Goal: Transaction & Acquisition: Purchase product/service

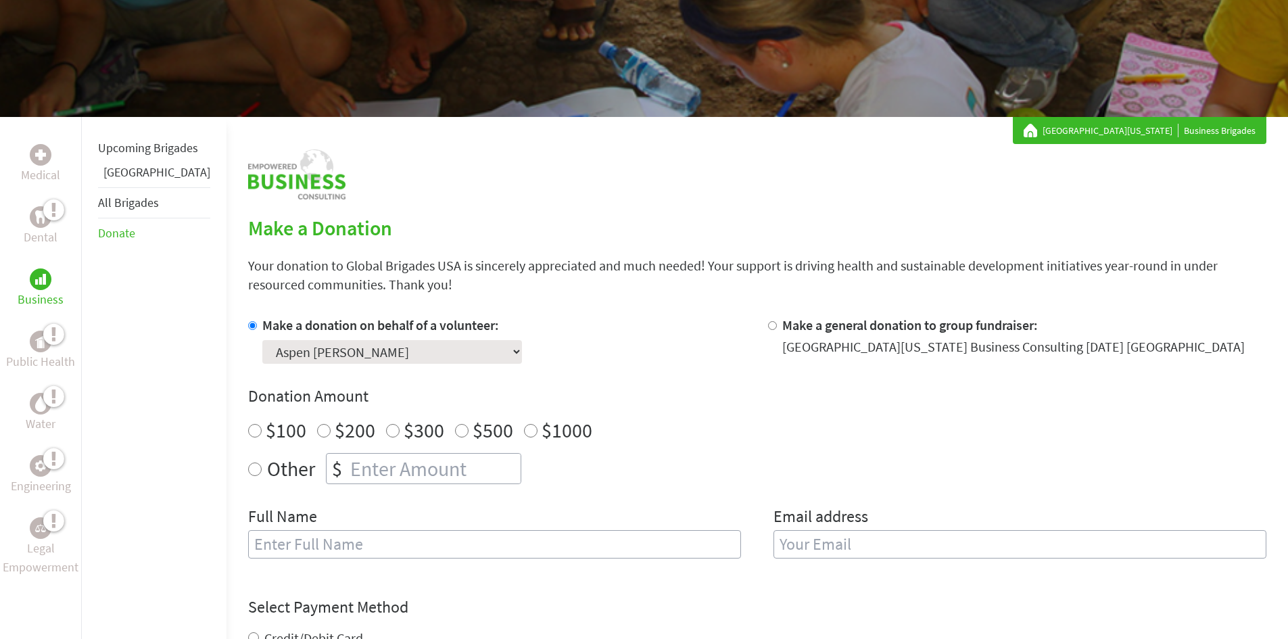
scroll to position [203, 0]
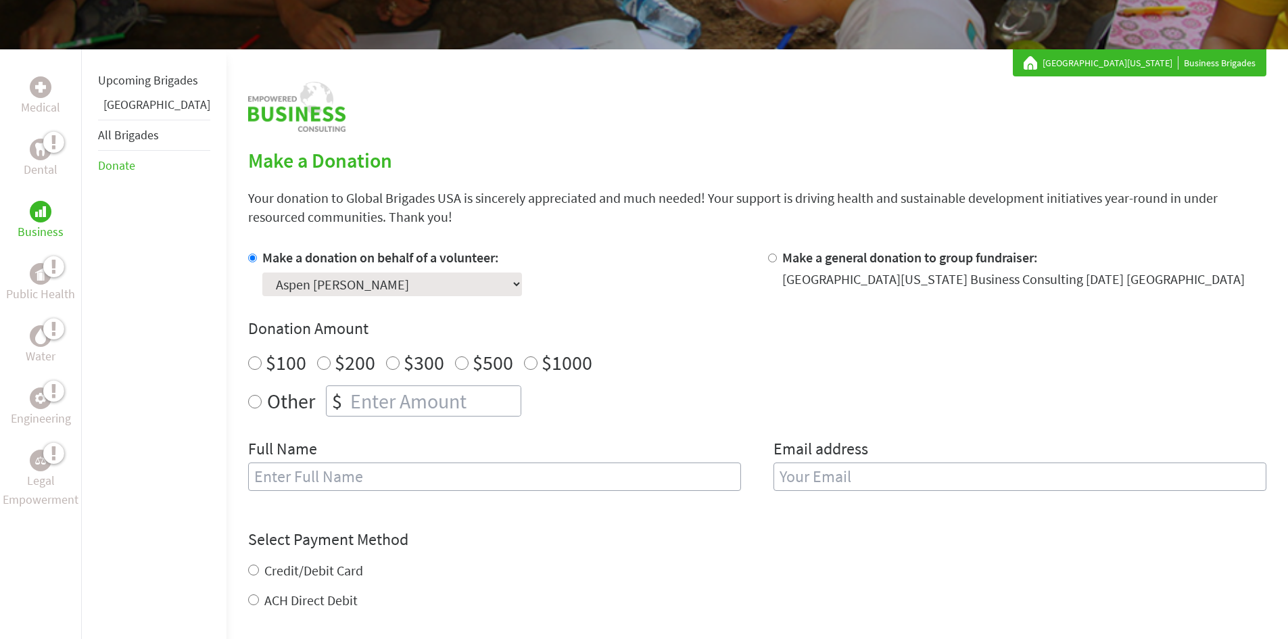
radio input "true"
click at [357, 404] on input "number" at bounding box center [433, 401] width 173 height 30
type input "250"
click at [326, 472] on input "text" at bounding box center [494, 476] width 493 height 28
type input "[PERSON_NAME]"
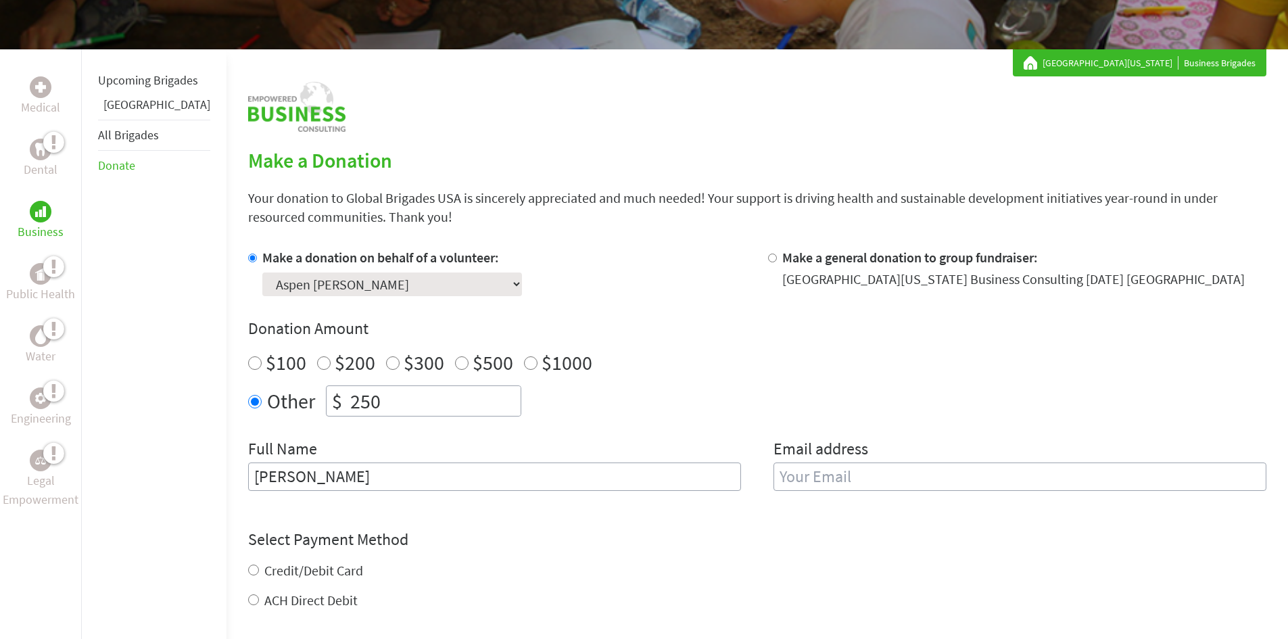
click at [804, 477] on input "email" at bounding box center [1019, 476] width 493 height 28
type input "[EMAIL_ADDRESS][DOMAIN_NAME]"
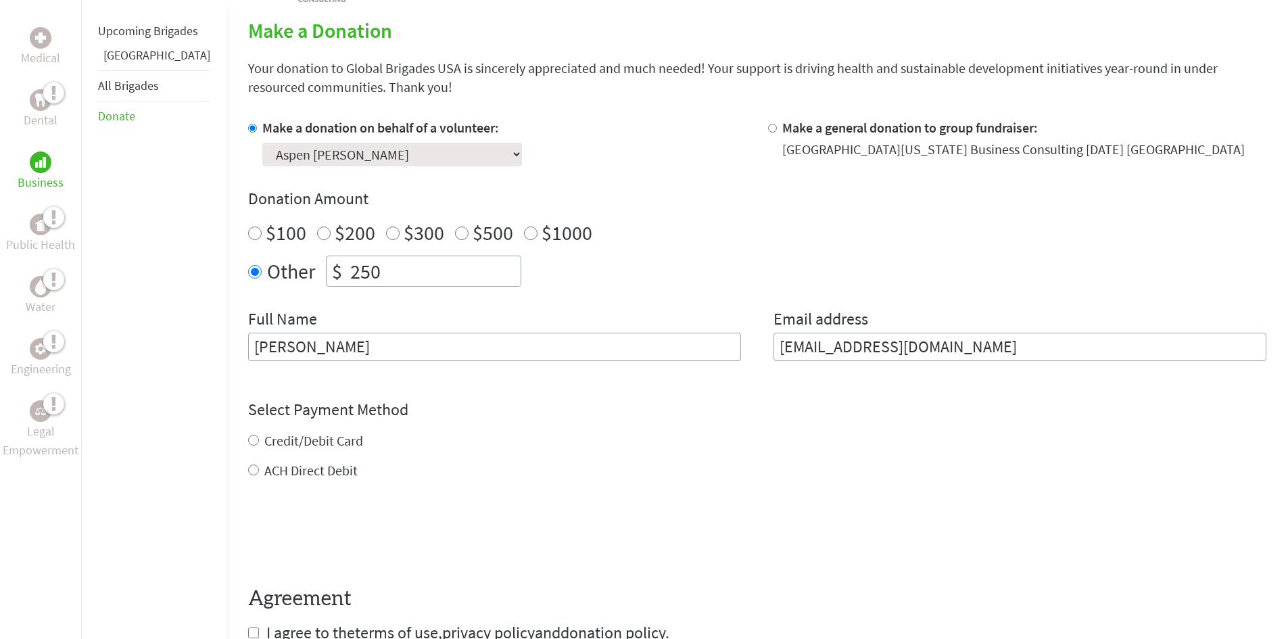
scroll to position [338, 0]
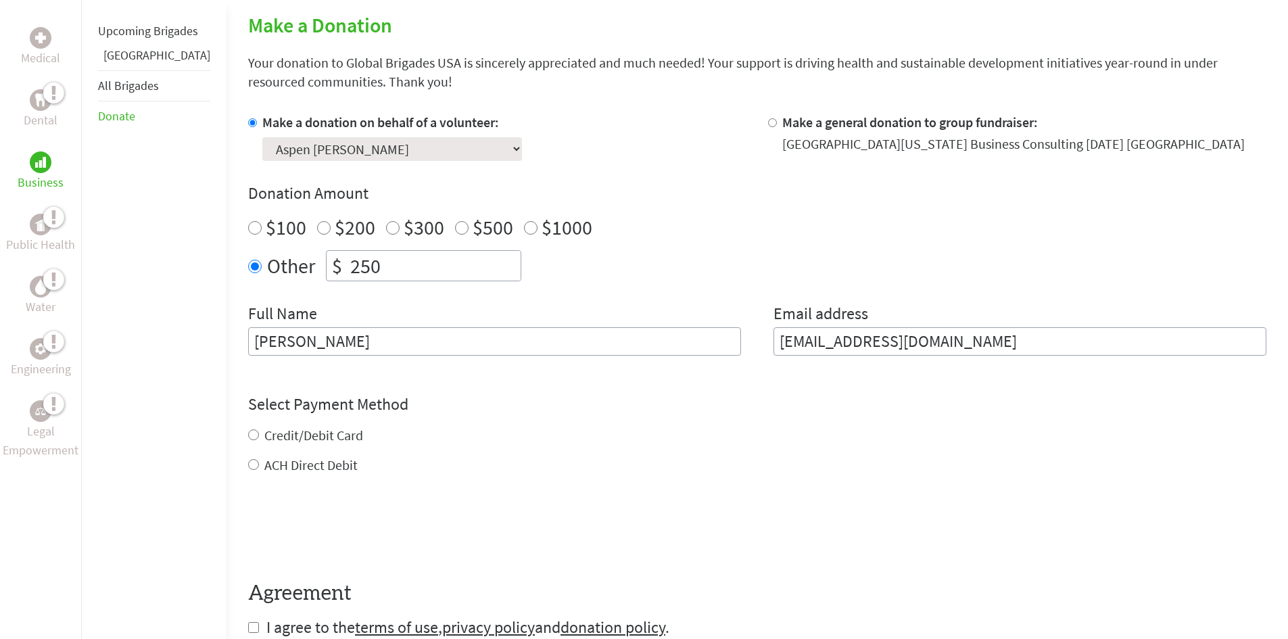
drag, startPoint x: 218, startPoint y: 433, endPoint x: 247, endPoint y: 450, distance: 33.4
click at [248, 434] on div "Credit/Debit Card ACH Direct Debit" at bounding box center [757, 450] width 1018 height 49
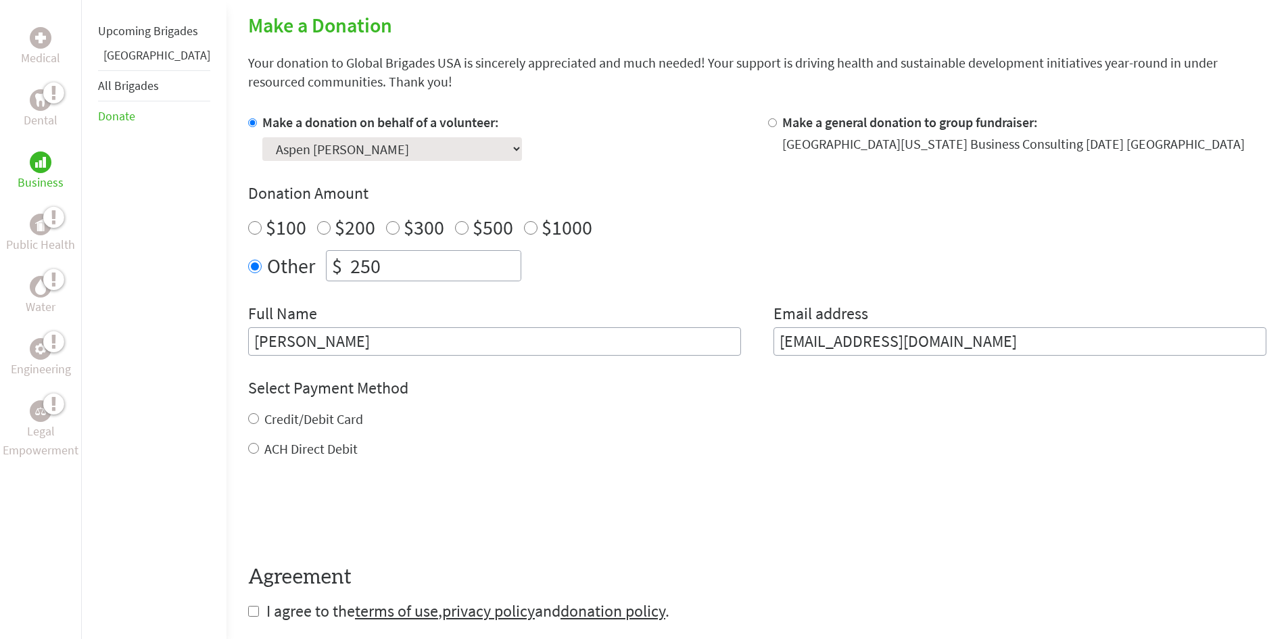
click at [248, 420] on input "Credit/Debit Card" at bounding box center [253, 418] width 11 height 11
radio input "true"
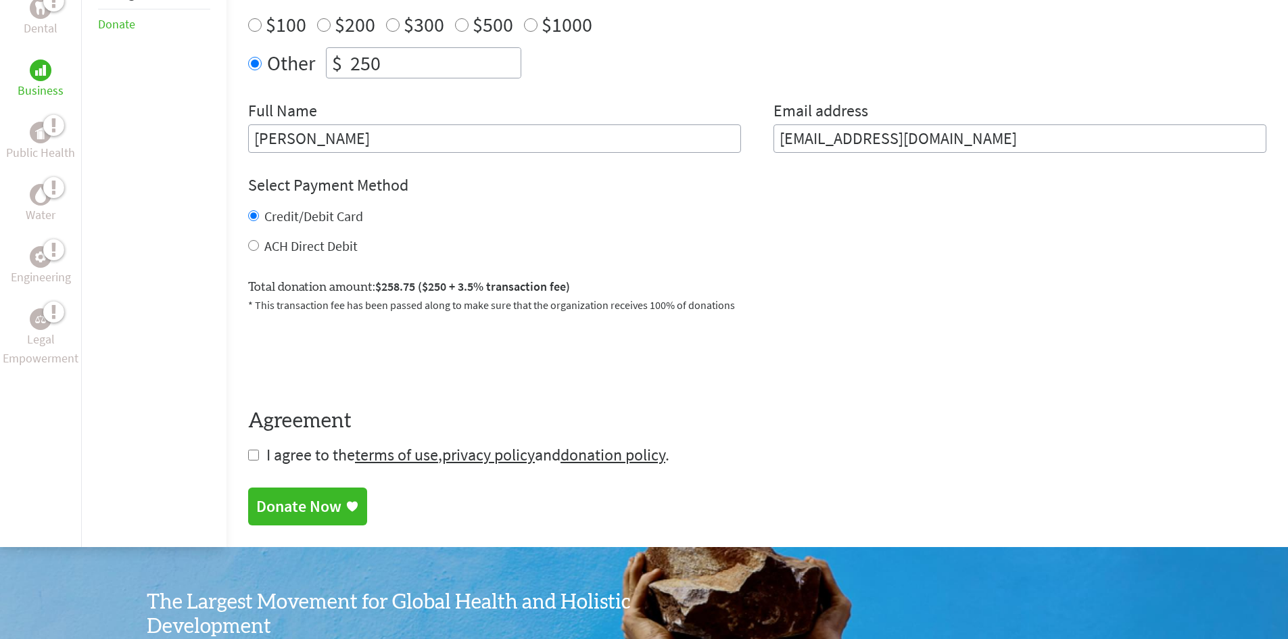
scroll to position [608, 0]
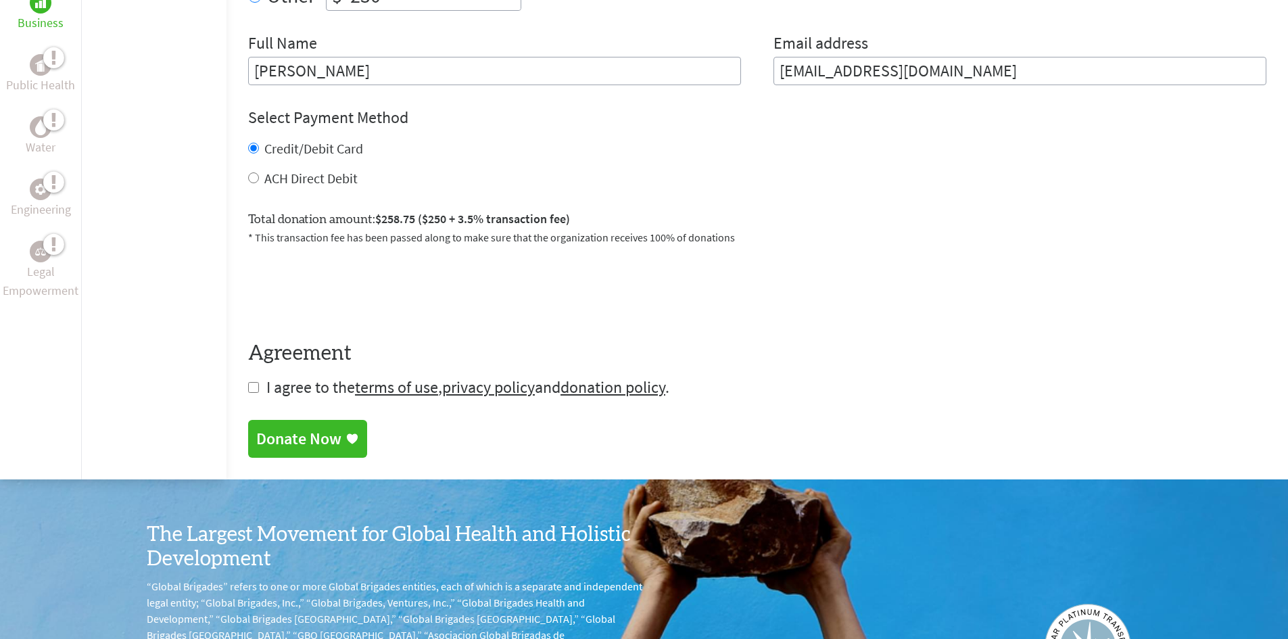
click at [248, 389] on input "checkbox" at bounding box center [253, 387] width 11 height 11
checkbox input "true"
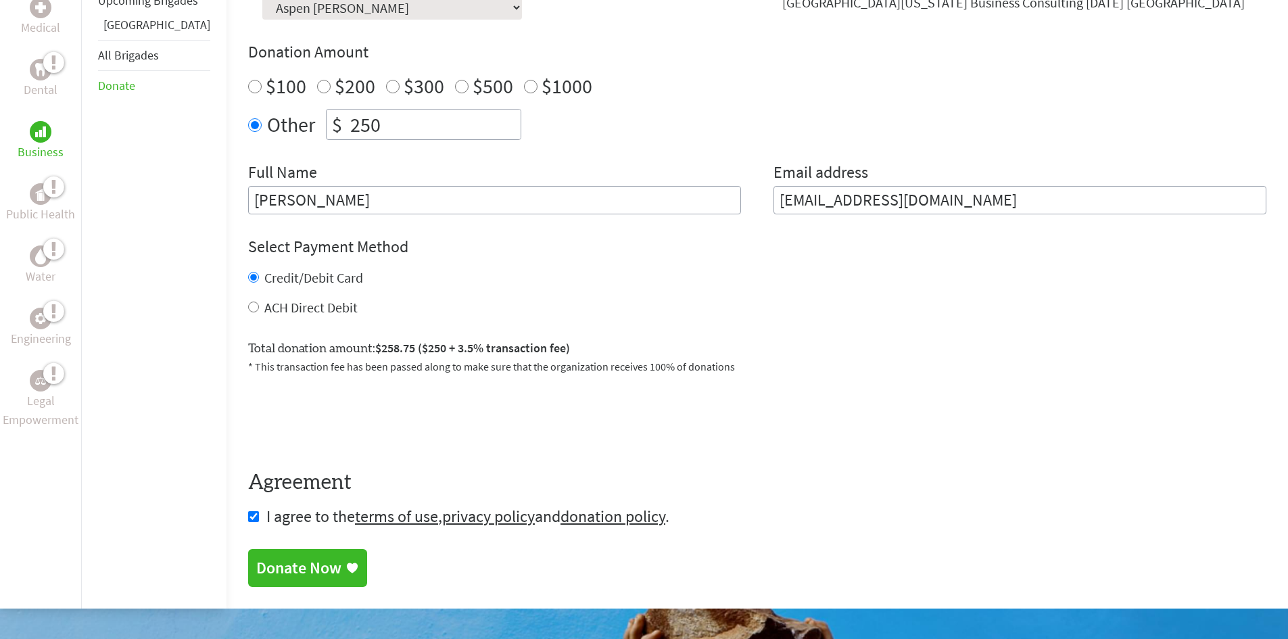
scroll to position [676, 0]
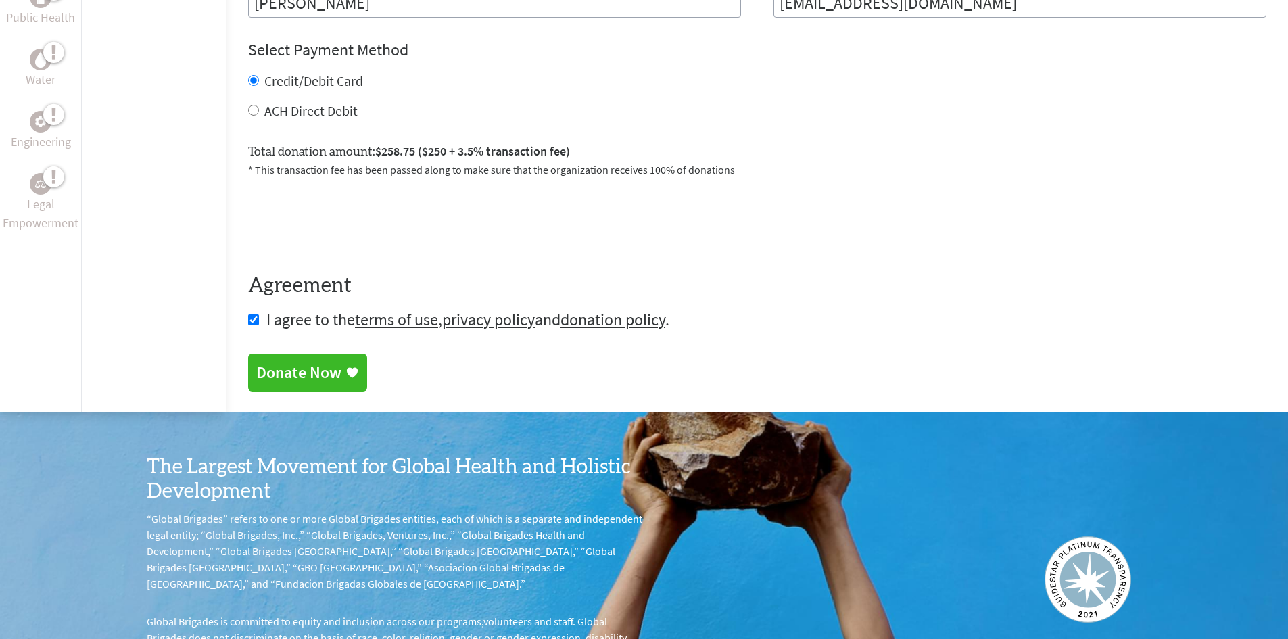
click at [288, 377] on div "Donate Now" at bounding box center [298, 373] width 85 height 22
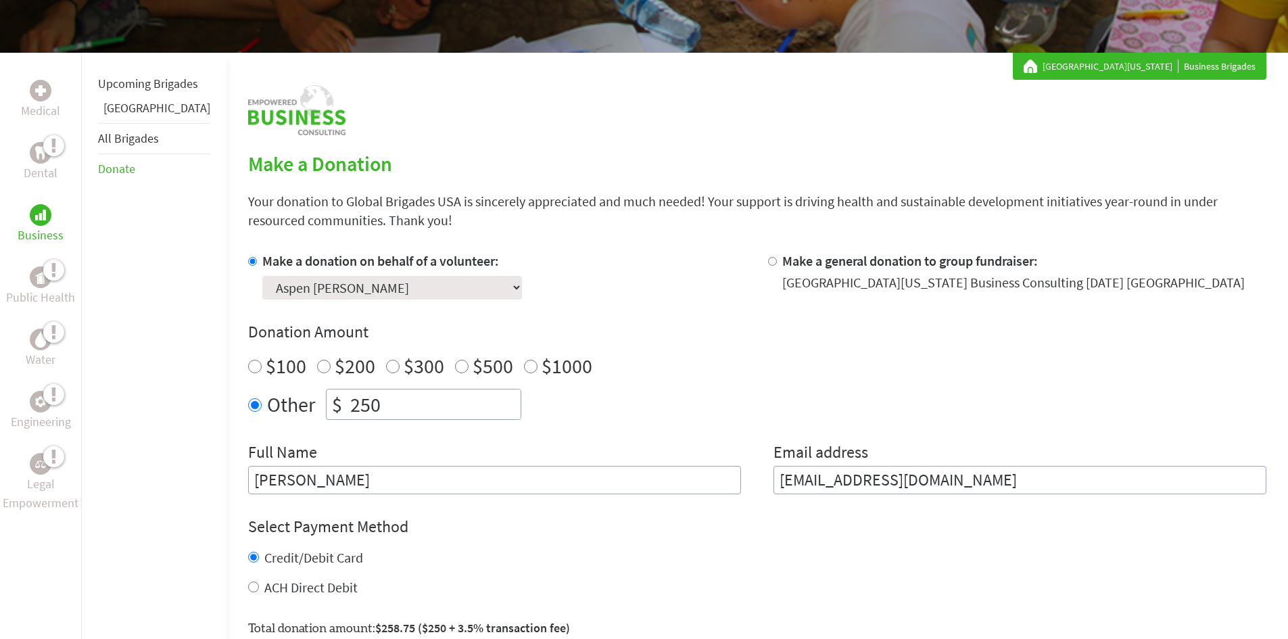
scroll to position [203, 0]
